Goal: Task Accomplishment & Management: Use online tool/utility

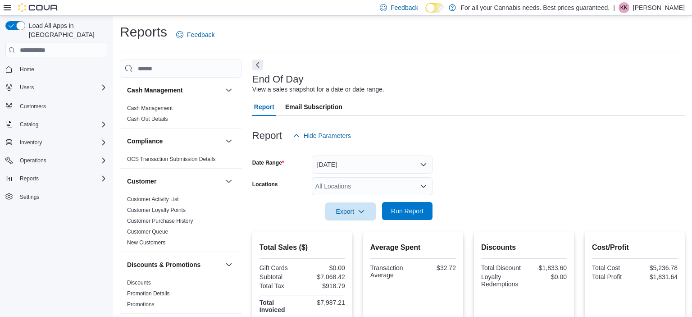
scroll to position [511, 0]
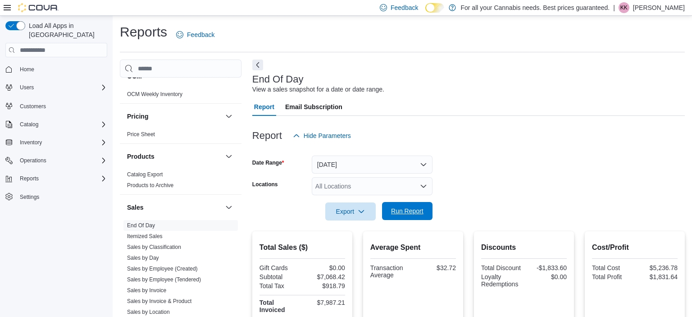
click at [407, 216] on span "Run Report" at bounding box center [408, 211] width 40 height 18
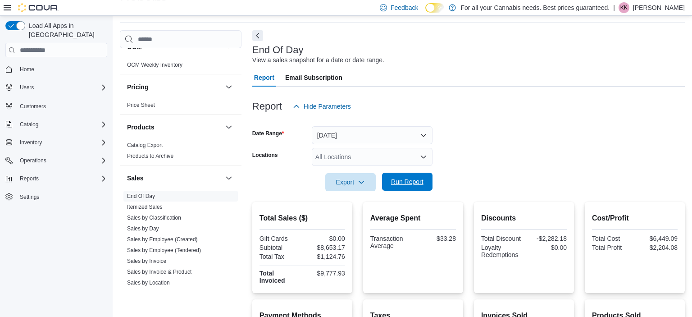
scroll to position [0, 0]
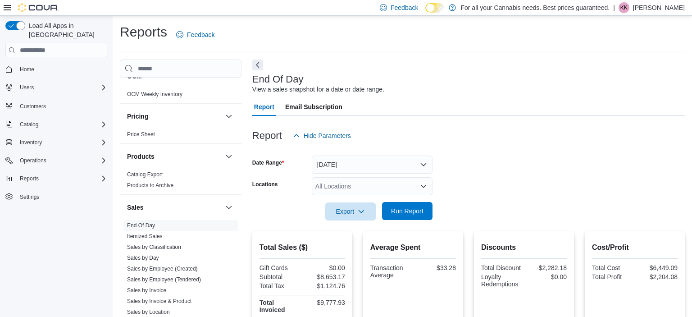
click at [410, 206] on span "Run Report" at bounding box center [408, 211] width 40 height 18
click at [407, 210] on span "Run Report" at bounding box center [407, 210] width 32 height 9
click at [424, 213] on span "Run Report" at bounding box center [408, 211] width 40 height 18
click at [407, 214] on span "Run Report" at bounding box center [407, 210] width 32 height 9
click at [400, 214] on span "Run Report" at bounding box center [407, 210] width 32 height 9
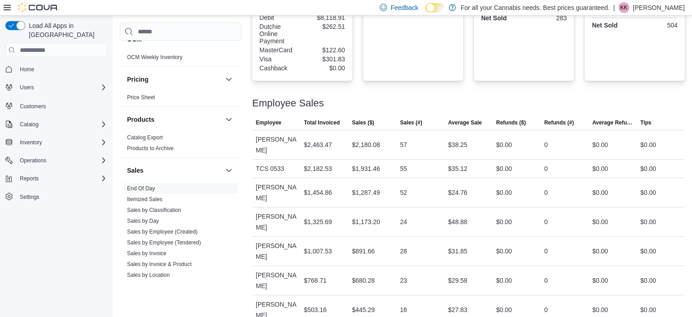
scroll to position [450, 0]
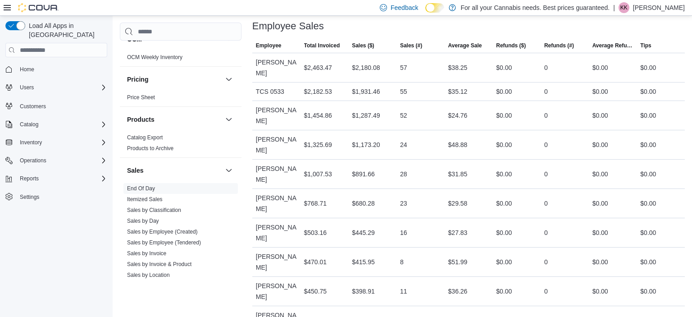
click at [515, 224] on div "$0.00" at bounding box center [517, 233] width 48 height 18
drag, startPoint x: 515, startPoint y: 201, endPoint x: 516, endPoint y: 206, distance: 5.0
click at [516, 224] on div "$0.00" at bounding box center [517, 233] width 48 height 18
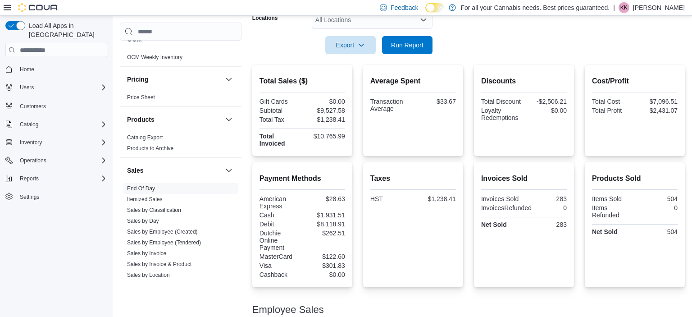
scroll to position [0, 0]
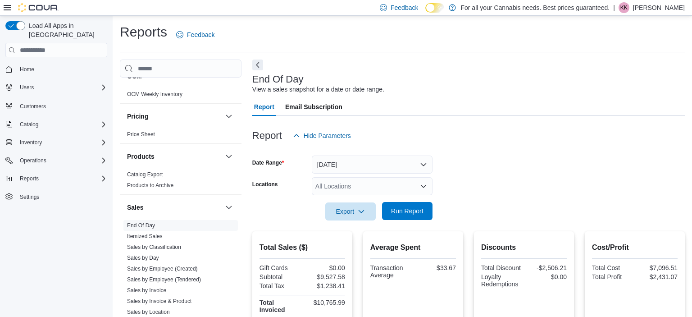
click at [400, 214] on span "Run Report" at bounding box center [407, 210] width 32 height 9
click at [397, 221] on div at bounding box center [468, 225] width 433 height 11
click at [398, 209] on span "Run Report" at bounding box center [407, 210] width 32 height 9
click at [394, 212] on span "Run Report" at bounding box center [407, 210] width 32 height 9
click at [397, 212] on span "Run Report" at bounding box center [407, 210] width 32 height 9
